Goal: Navigation & Orientation: Understand site structure

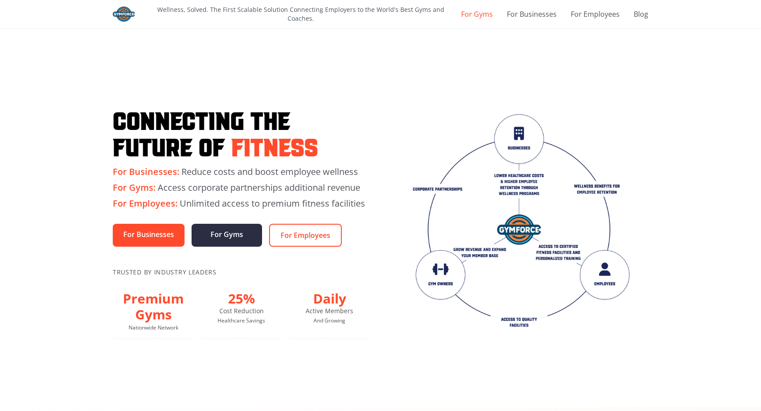
click at [486, 11] on link "For Gyms" at bounding box center [477, 14] width 32 height 11
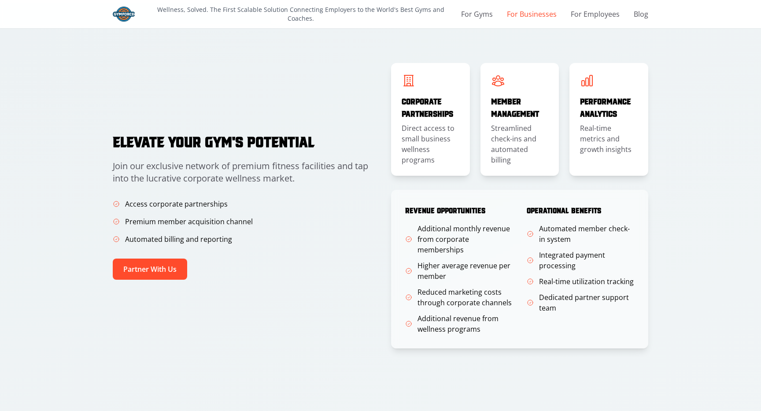
click at [532, 11] on link "For Businesses" at bounding box center [532, 14] width 50 height 11
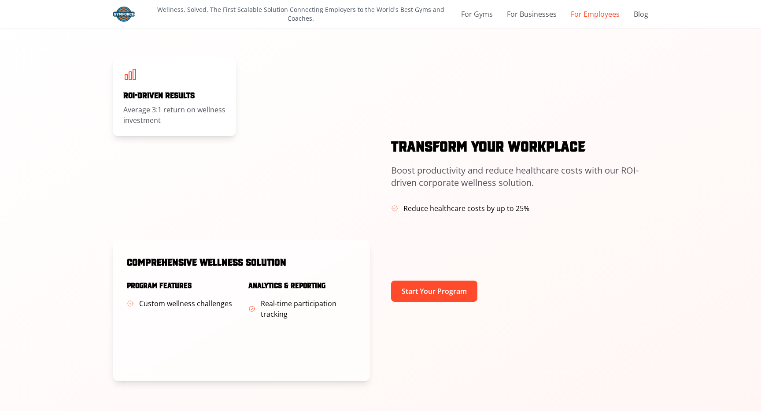
click at [596, 12] on link "For Employees" at bounding box center [595, 14] width 49 height 11
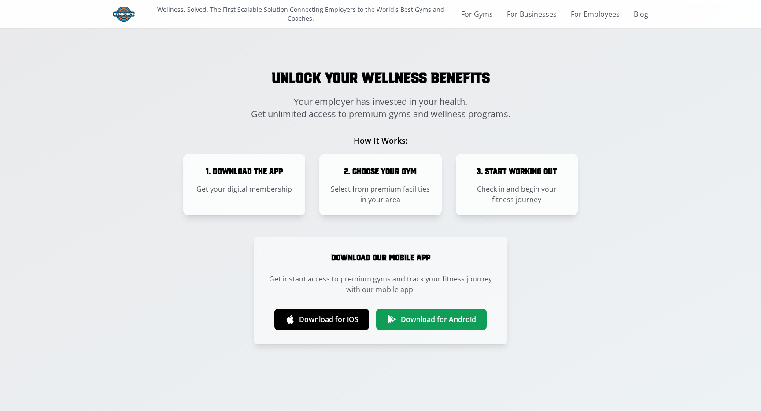
click at [402, 15] on p "Wellness, Solved. The First Scalable Solution Connecting Employers to the World…" at bounding box center [301, 14] width 314 height 18
click at [121, 18] on img at bounding box center [124, 14] width 22 height 15
